Goal: Task Accomplishment & Management: Use online tool/utility

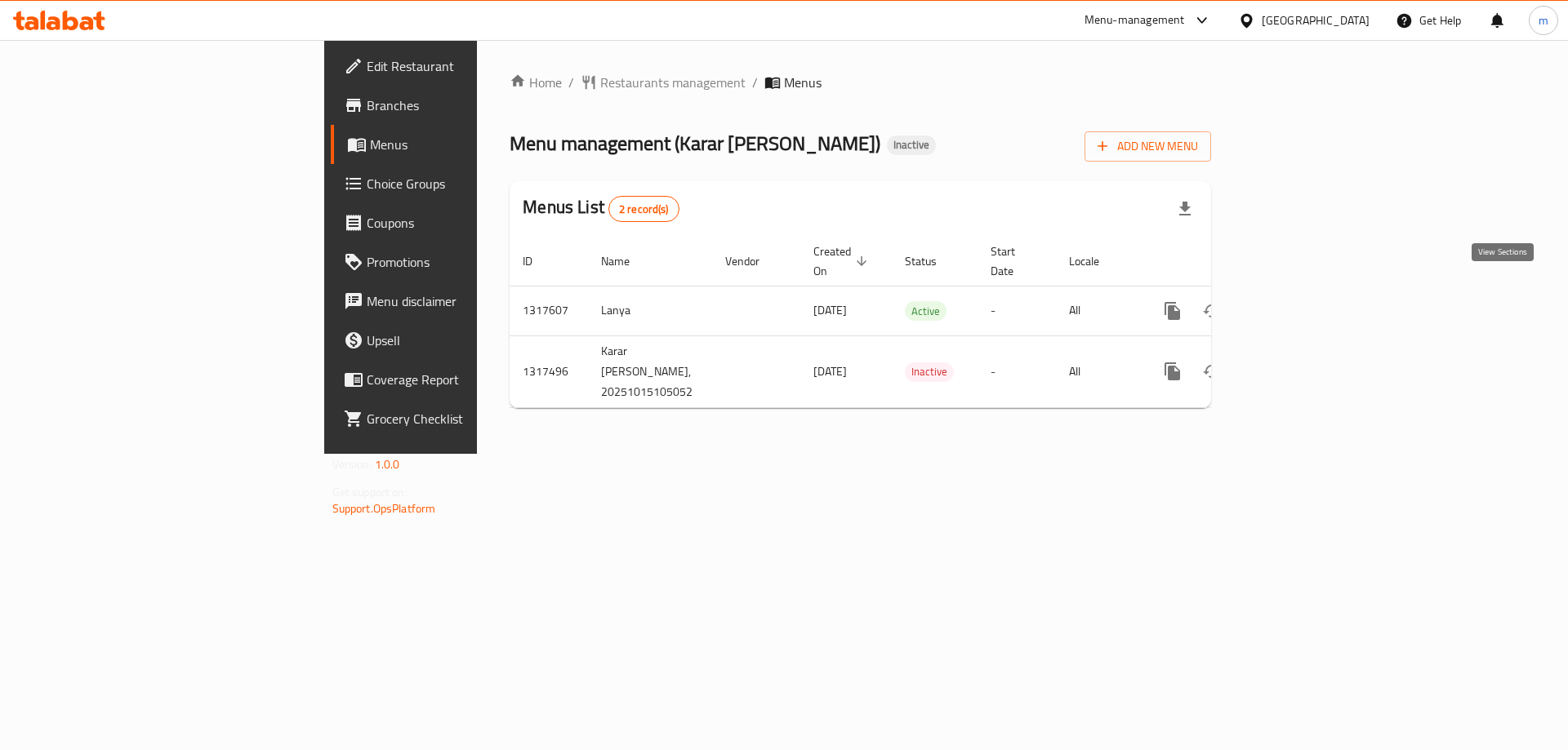
click at [1298, 304] on icon "enhanced table" at bounding box center [1290, 311] width 15 height 15
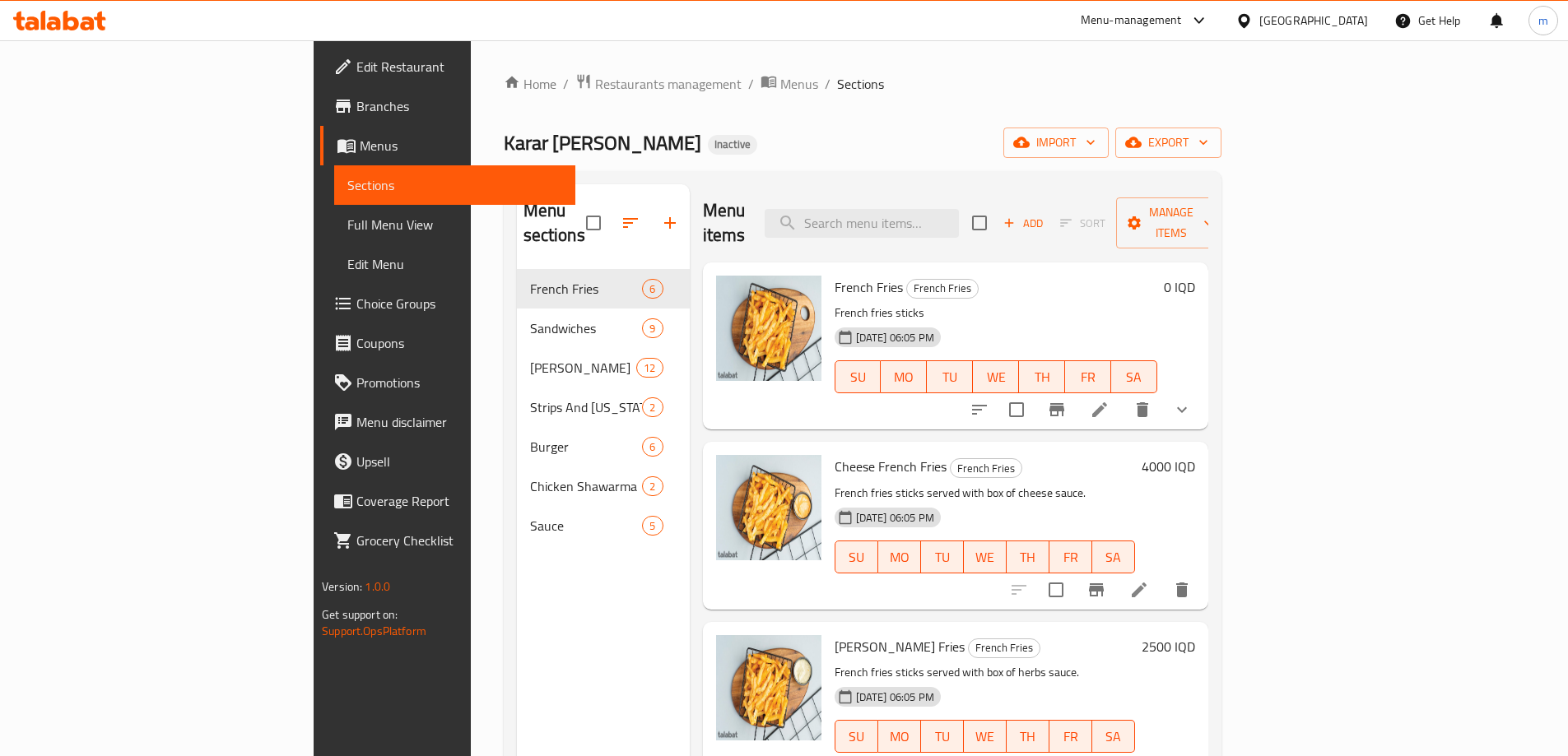
click at [79, 23] on icon at bounding box center [59, 21] width 93 height 20
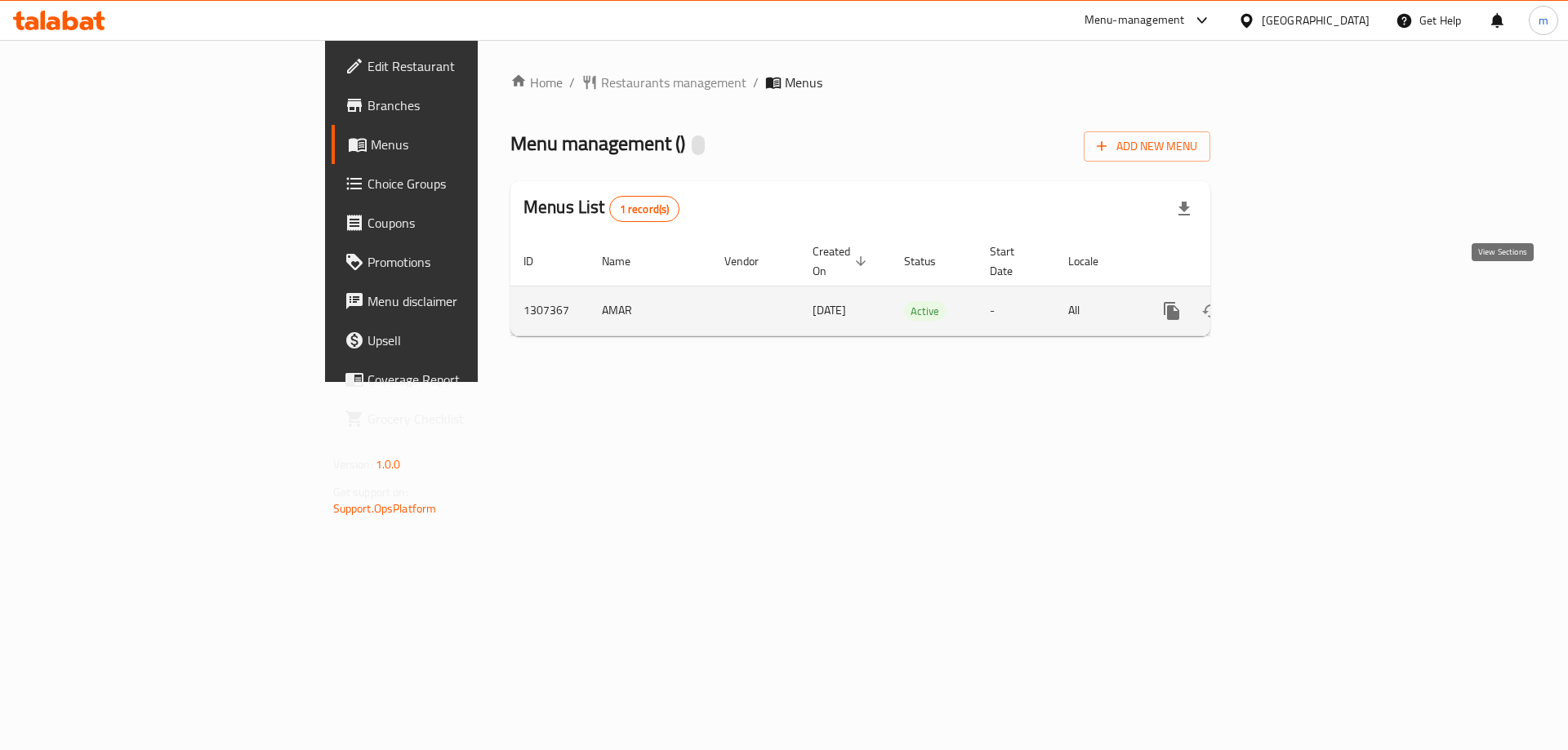
click at [1299, 301] on icon "enhanced table" at bounding box center [1290, 311] width 20 height 20
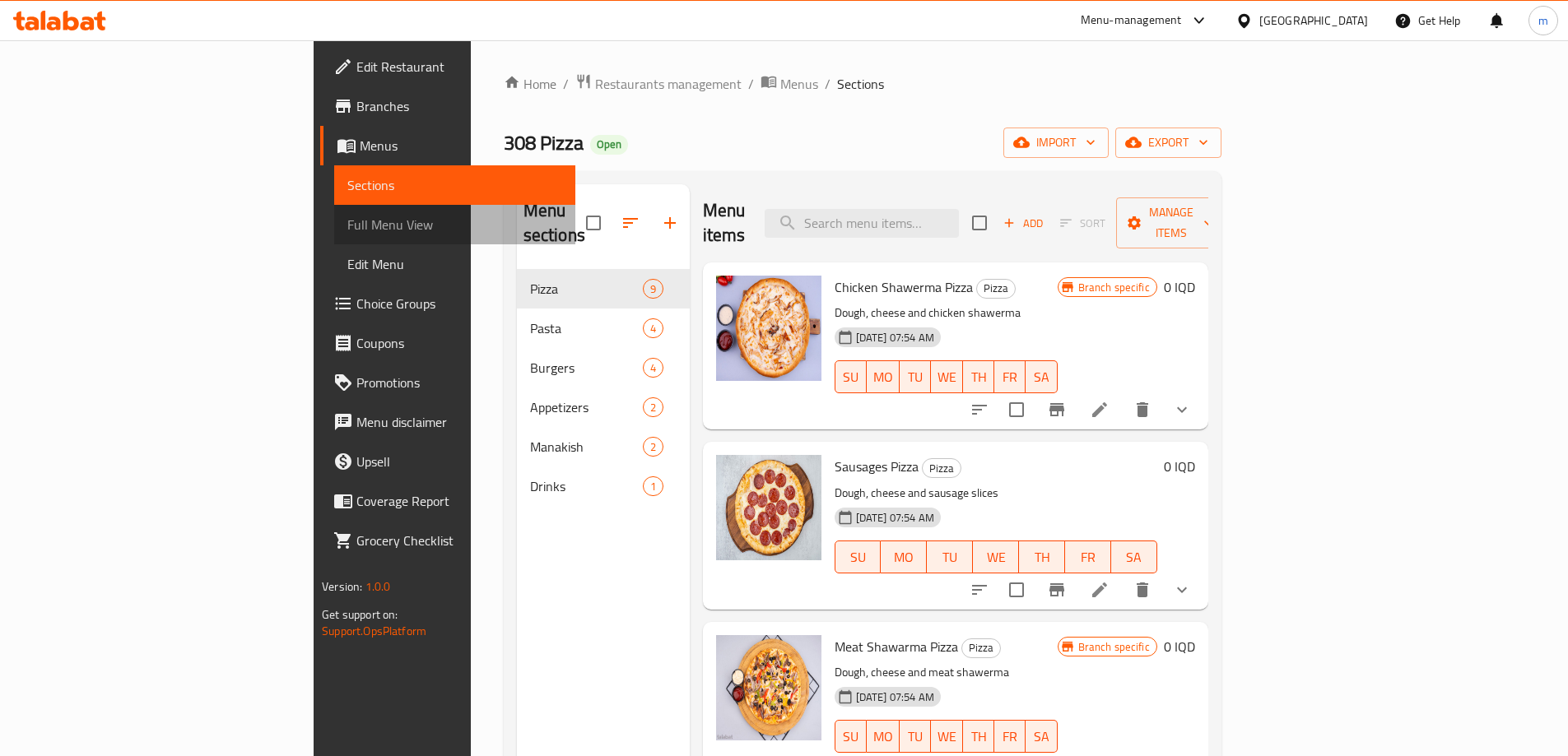
click at [347, 229] on span "Full Menu View" at bounding box center [454, 225] width 215 height 20
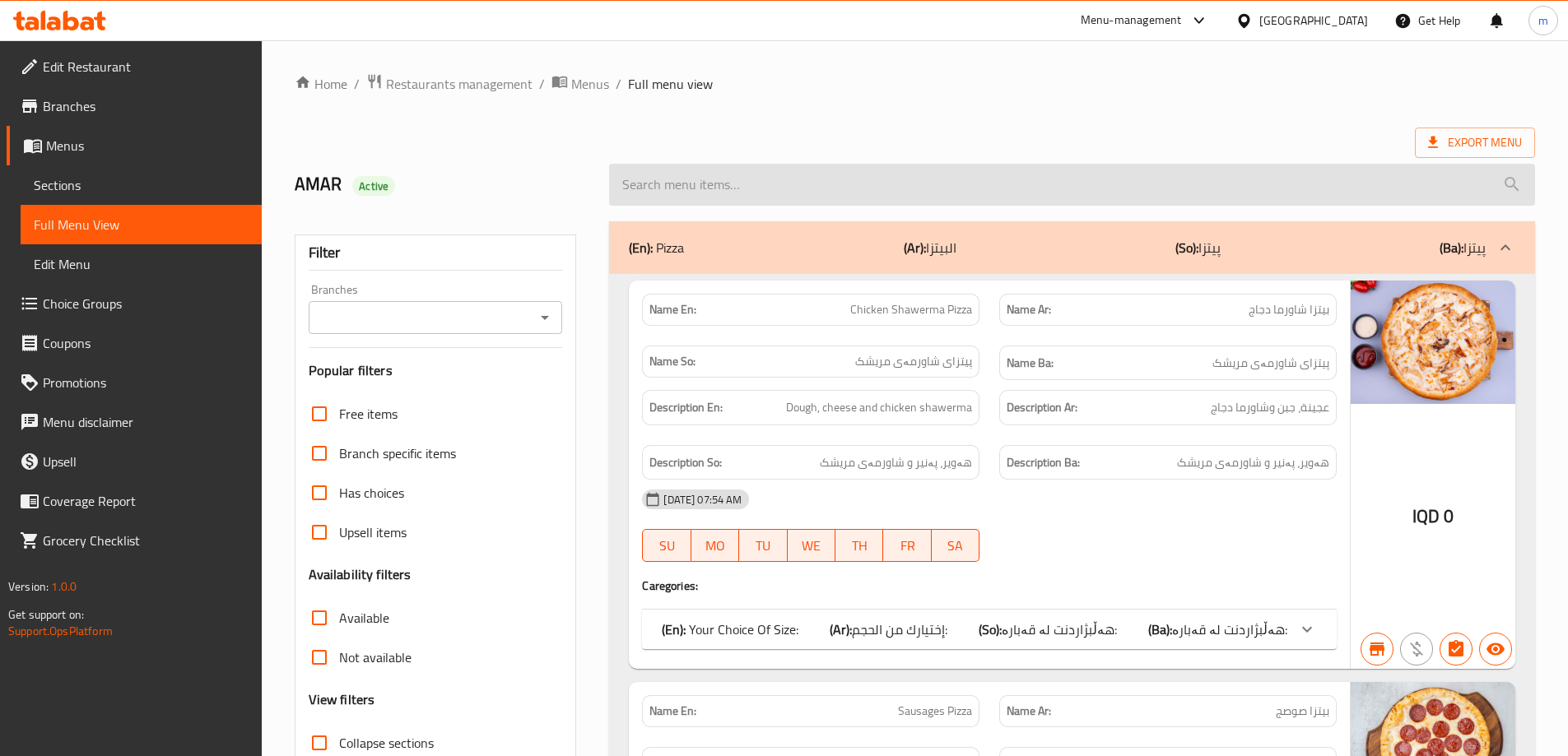
click at [660, 193] on input "search" at bounding box center [1072, 185] width 926 height 42
paste input "308 Pizza"
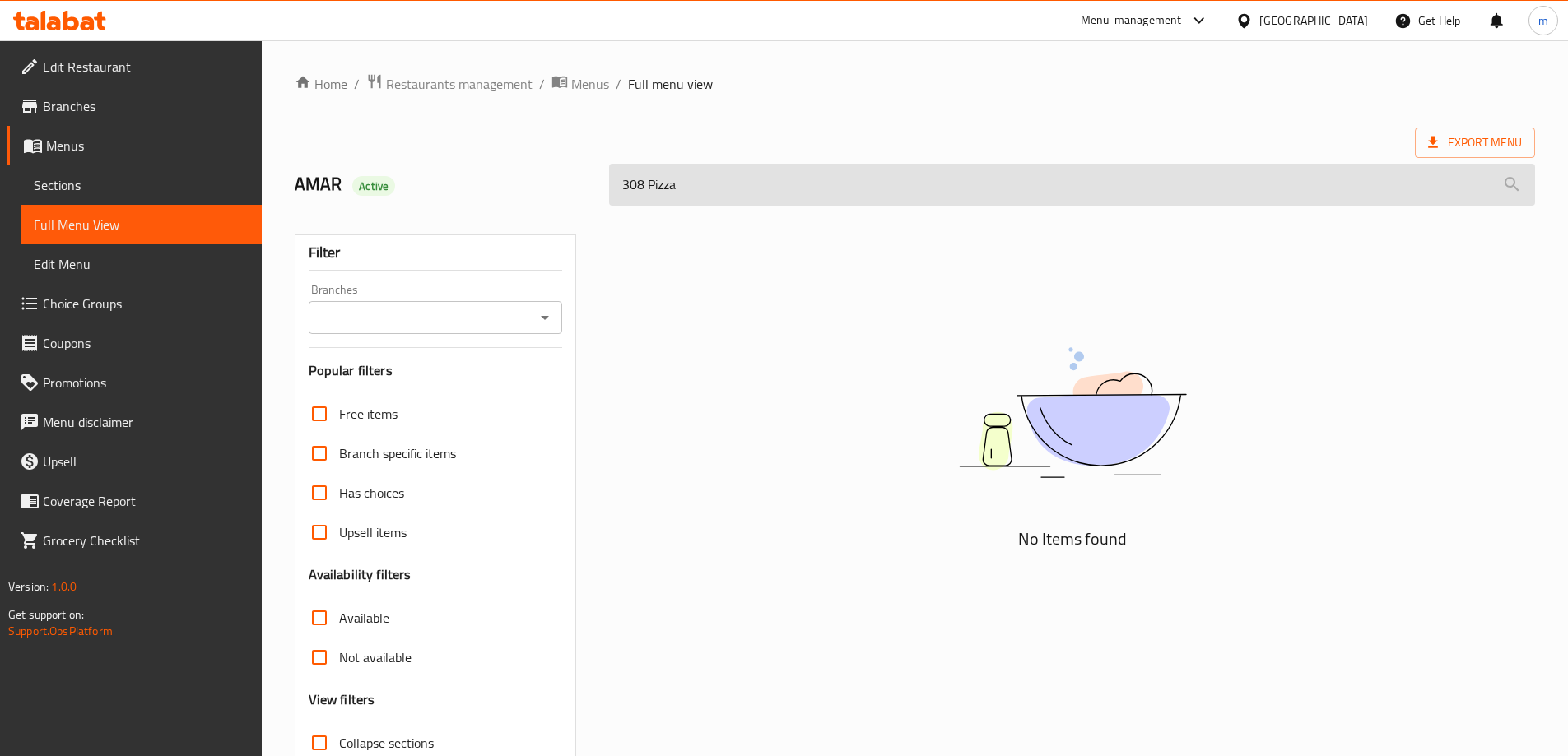
click at [667, 186] on input "308 Pizza" at bounding box center [1072, 185] width 926 height 42
paste input "Four Seasons"
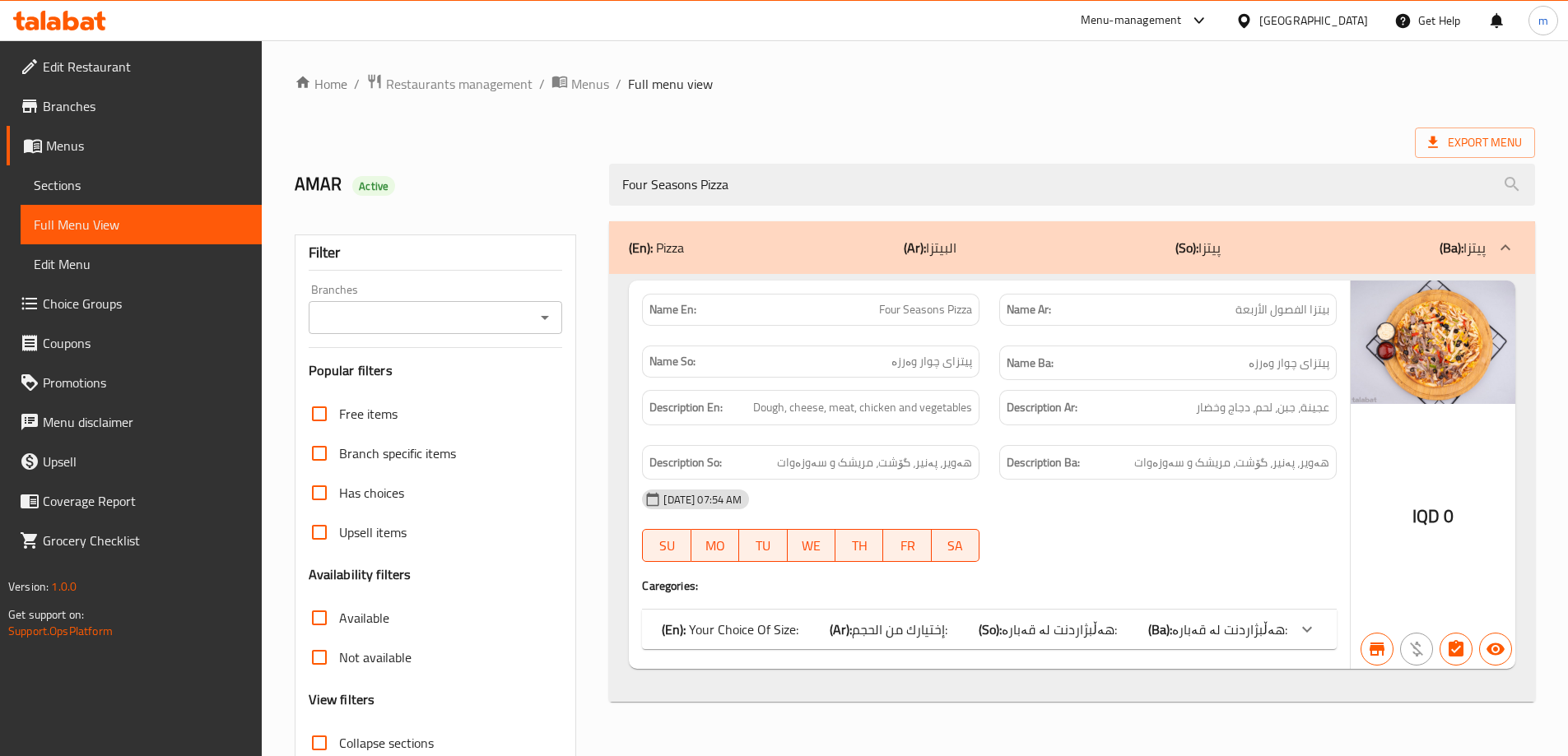
click at [542, 308] on icon "Open" at bounding box center [545, 318] width 20 height 20
type input "Four Seasons Pizza"
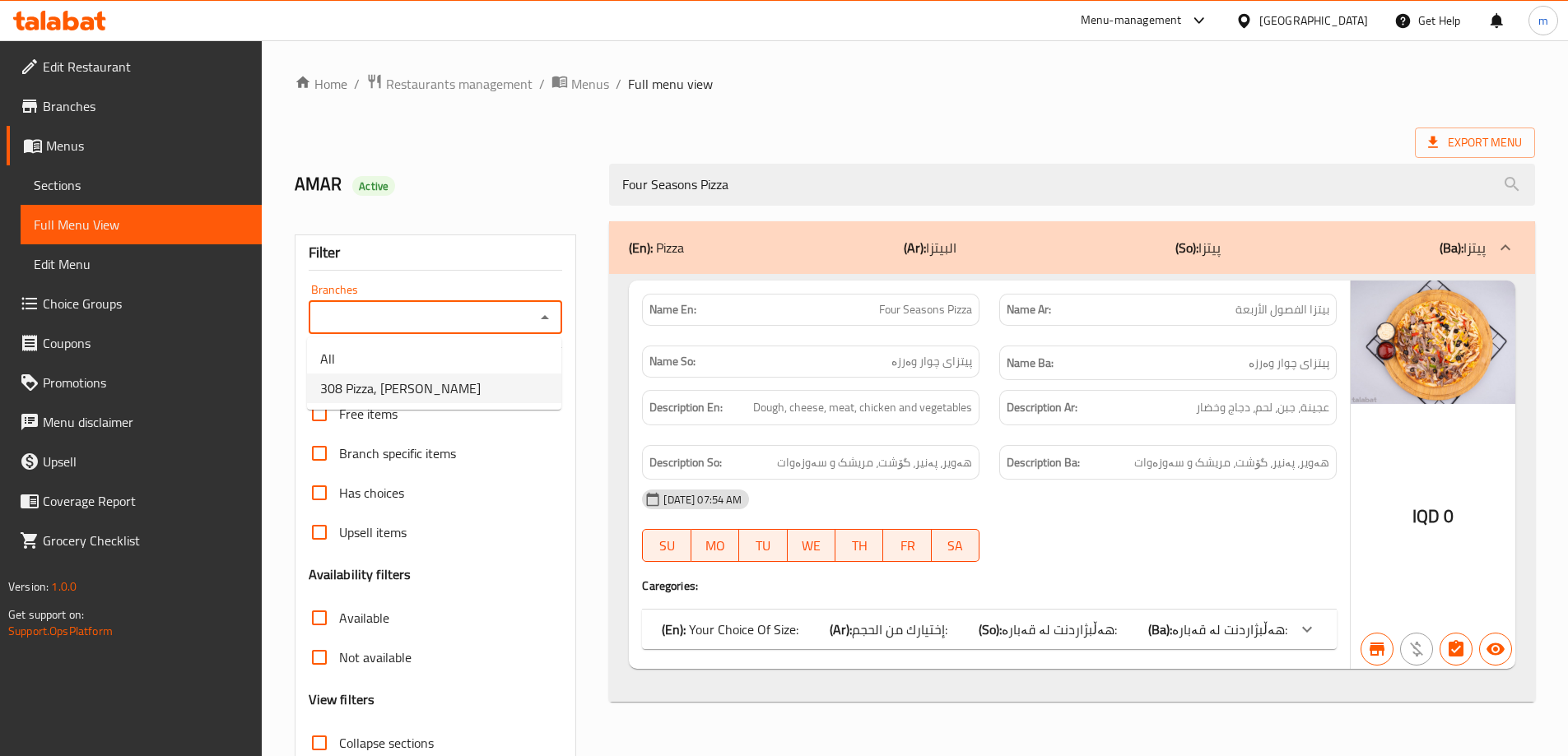
click at [487, 385] on li "308 Pizza, Al aathameya" at bounding box center [434, 389] width 254 height 29
type input "308 Pizza, Al aathameya"
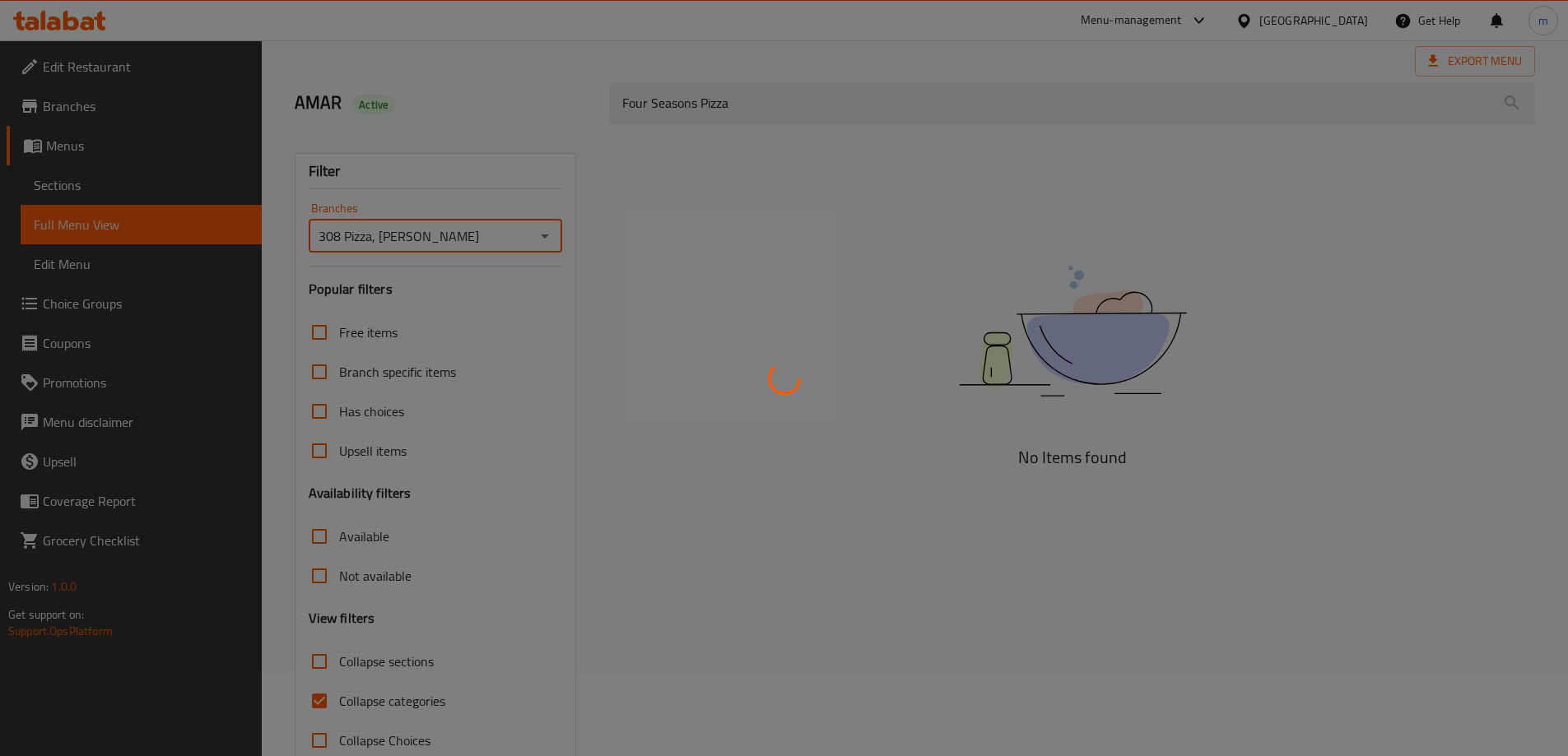
scroll to position [120, 0]
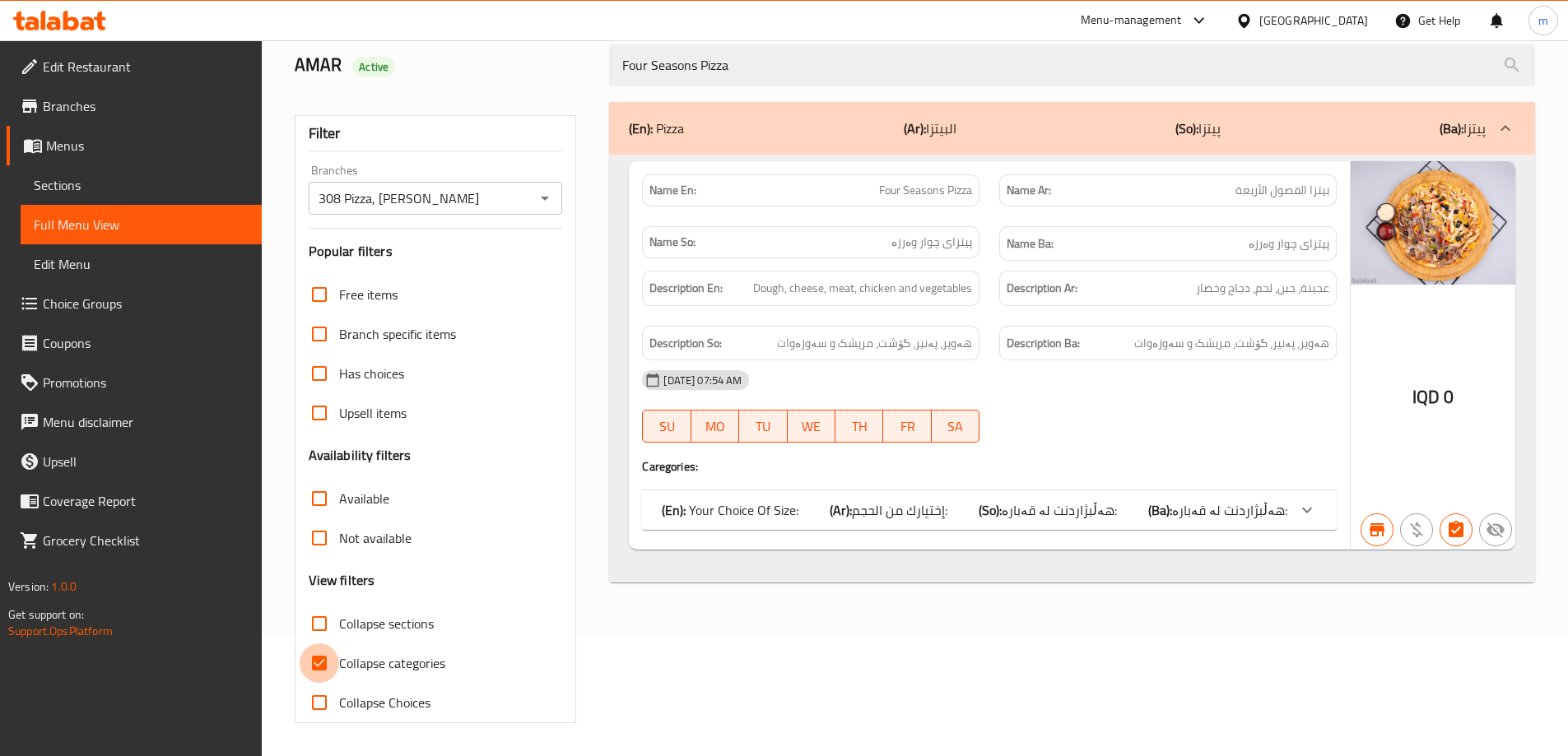
click at [325, 667] on input "Collapse categories" at bounding box center [319, 663] width 39 height 39
checkbox input "false"
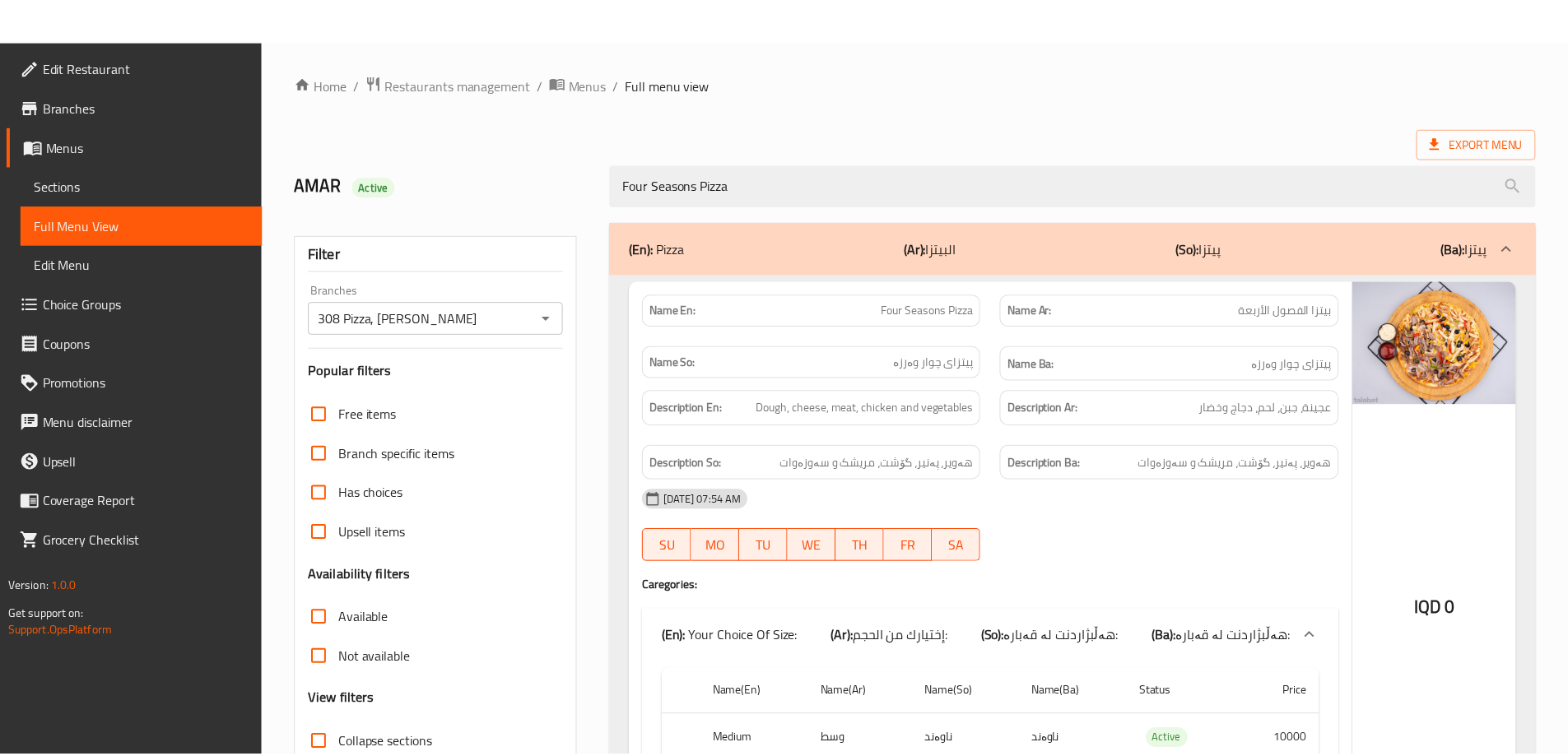
scroll to position [163, 0]
